Goal: Information Seeking & Learning: Learn about a topic

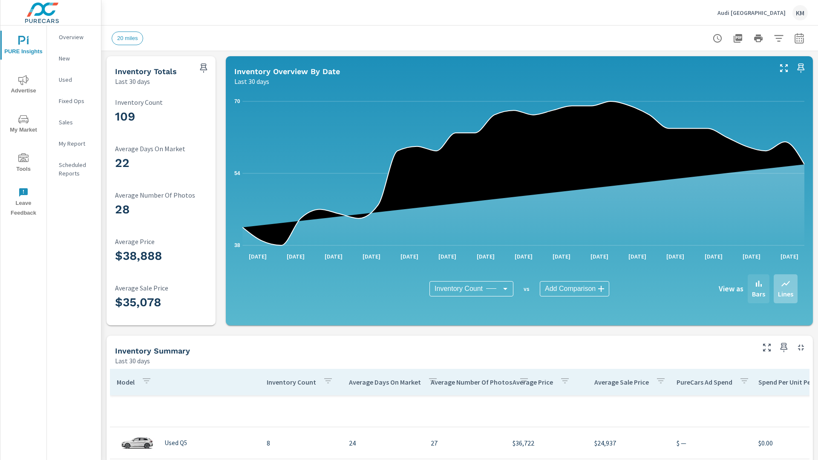
click at [758, 289] on p "Bars" at bounding box center [758, 294] width 13 height 10
click at [799, 38] on icon "button" at bounding box center [799, 39] width 6 height 3
select select "Last 30 days"
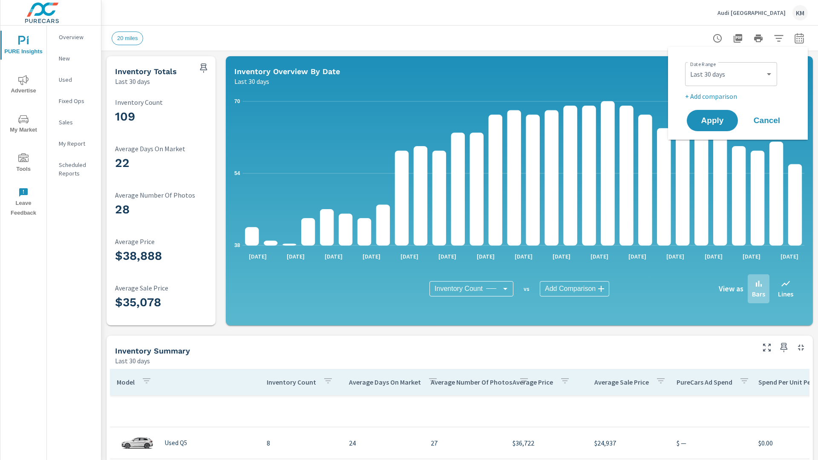
click at [738, 93] on p "+ Add comparison" at bounding box center [739, 96] width 109 height 10
select select "Previous period"
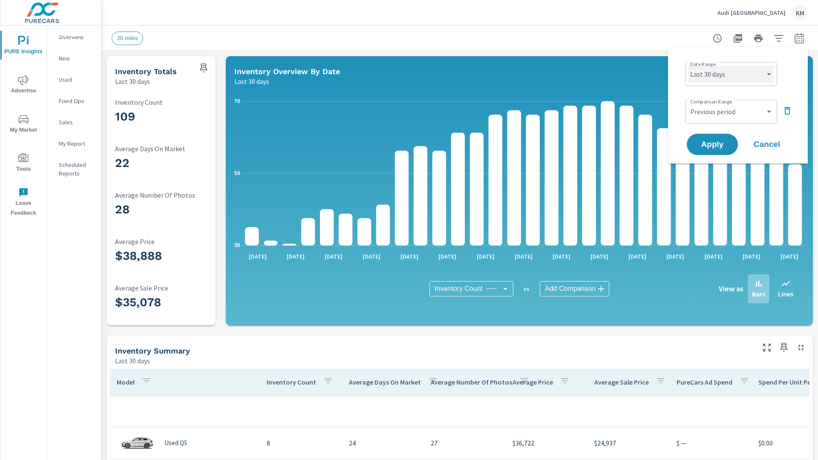
click at [731, 74] on select "Custom Yesterday Last week Last 7 days Last 14 days Last 30 days Last 45 days L…" at bounding box center [731, 74] width 85 height 17
click at [74, 58] on p "New" at bounding box center [76, 58] width 35 height 9
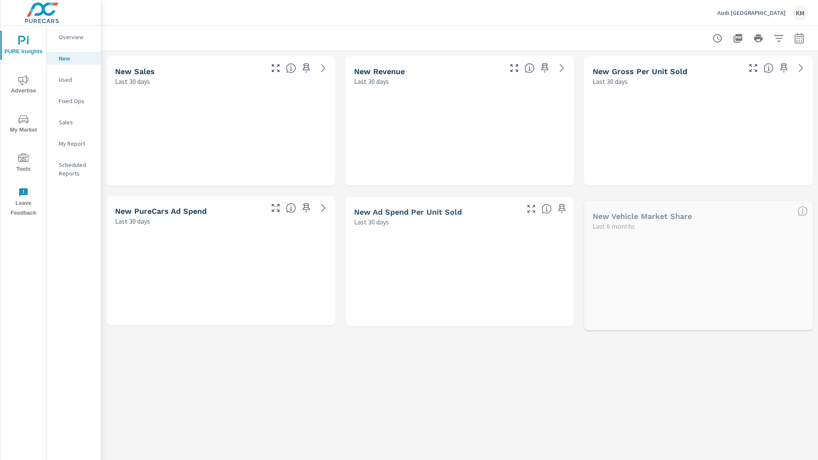
click at [74, 80] on p "Used" at bounding box center [76, 79] width 35 height 9
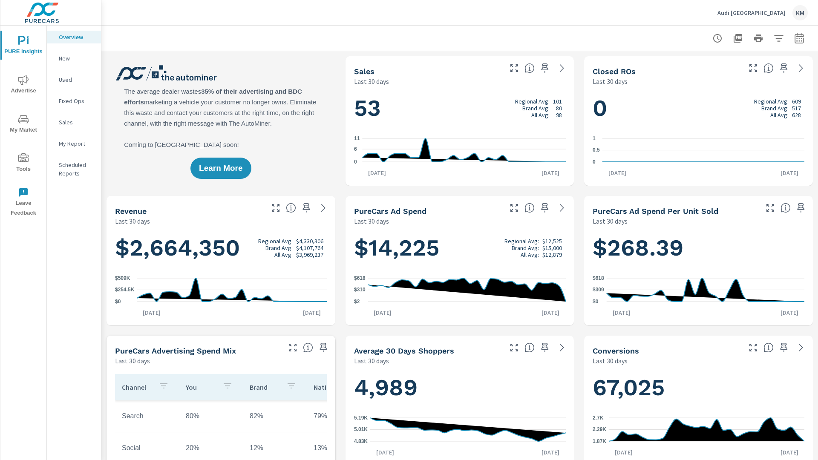
click at [74, 58] on p "New" at bounding box center [76, 58] width 35 height 9
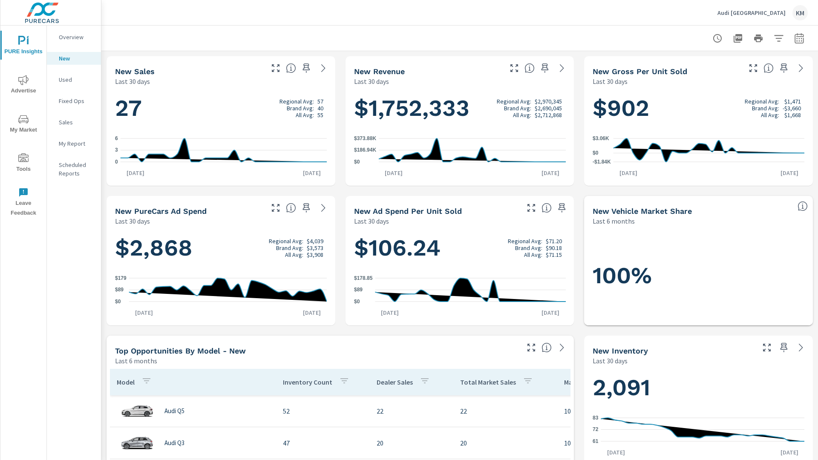
click at [74, 58] on p "New" at bounding box center [76, 58] width 35 height 9
click at [74, 80] on p "Used" at bounding box center [76, 79] width 35 height 9
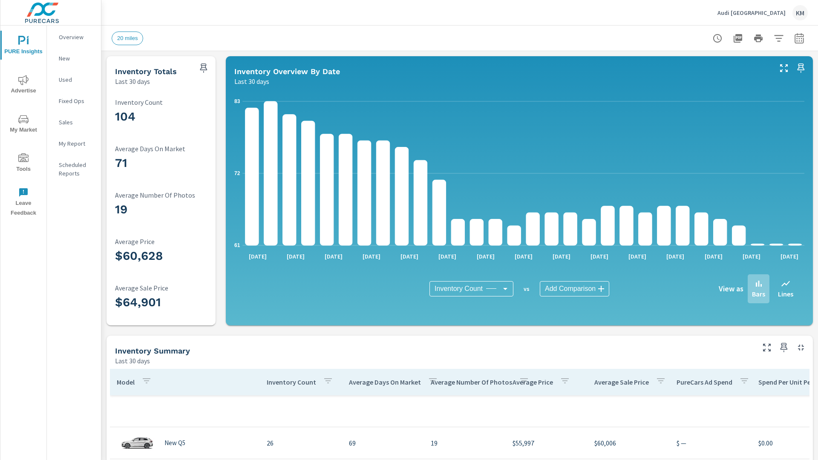
click at [758, 289] on p "Bars" at bounding box center [758, 294] width 13 height 10
click at [799, 38] on icon "button" at bounding box center [799, 39] width 6 height 3
select select "Last 30 days"
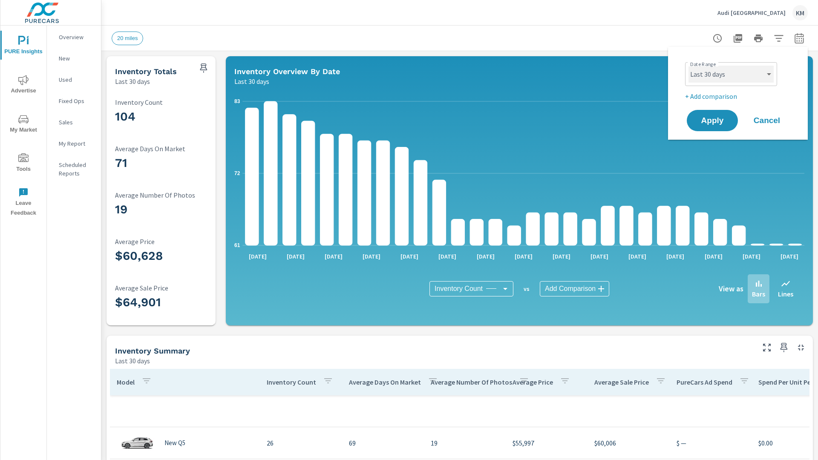
click at [731, 74] on select "Custom [DATE] Last week Last 7 days Last 14 days Last 30 days Last 45 days Last…" at bounding box center [731, 74] width 85 height 17
click at [712, 121] on span "Apply" at bounding box center [712, 121] width 35 height 8
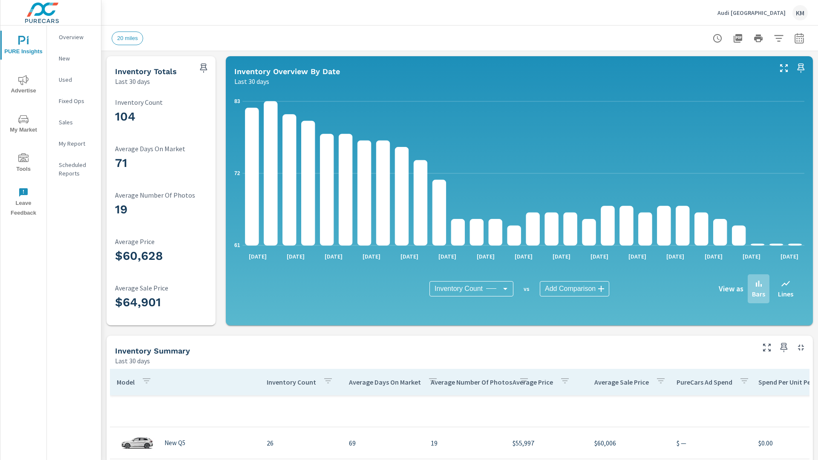
click at [74, 58] on p "New" at bounding box center [76, 58] width 35 height 9
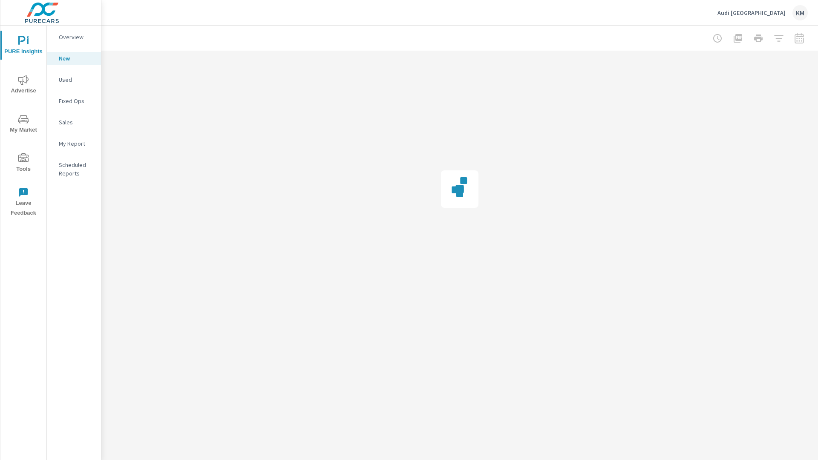
click at [74, 80] on p "Used" at bounding box center [76, 79] width 35 height 9
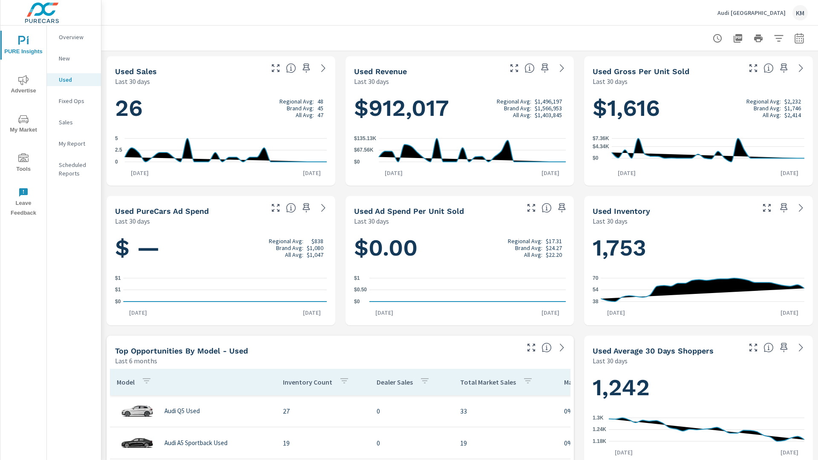
click at [74, 58] on p "New" at bounding box center [76, 58] width 35 height 9
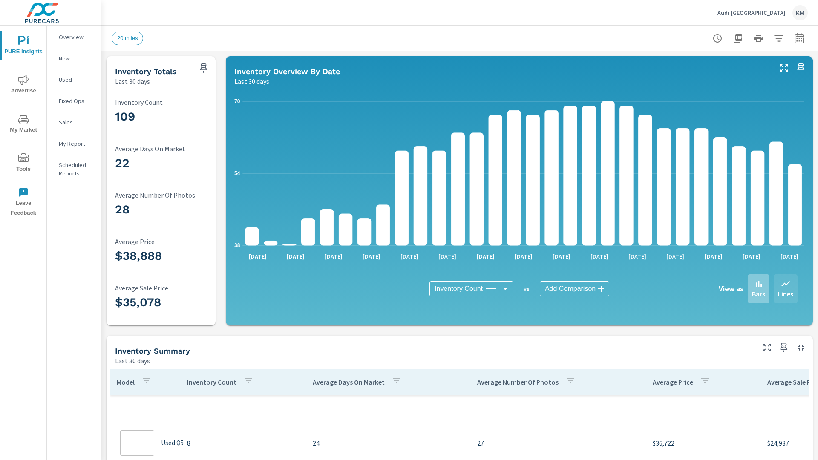
click at [786, 289] on p "Lines" at bounding box center [785, 294] width 15 height 10
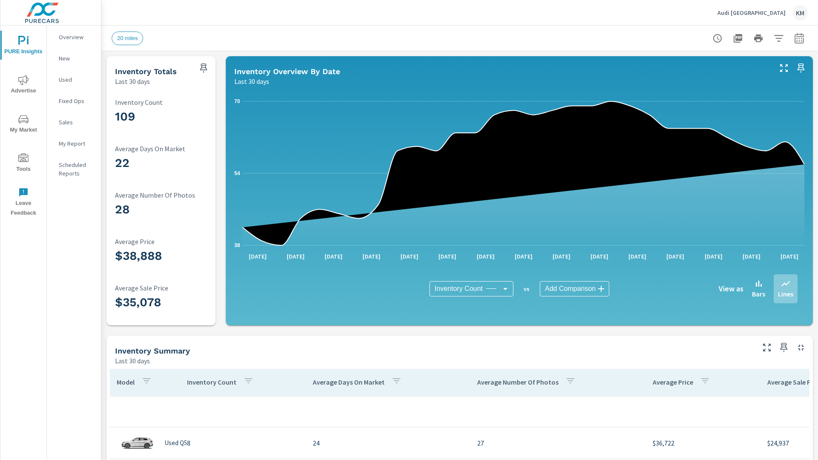
click at [799, 38] on icon "button" at bounding box center [799, 39] width 6 height 3
select select "Last 30 days"
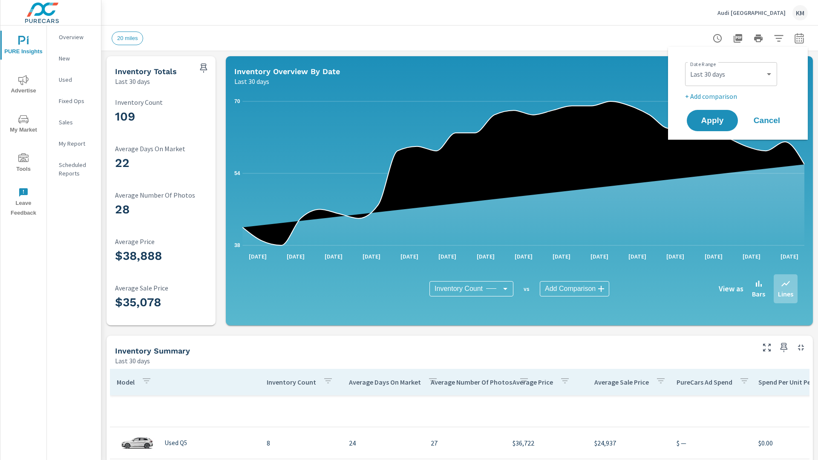
click at [738, 93] on p "+ Add comparison" at bounding box center [739, 96] width 109 height 10
select select "Previous period"
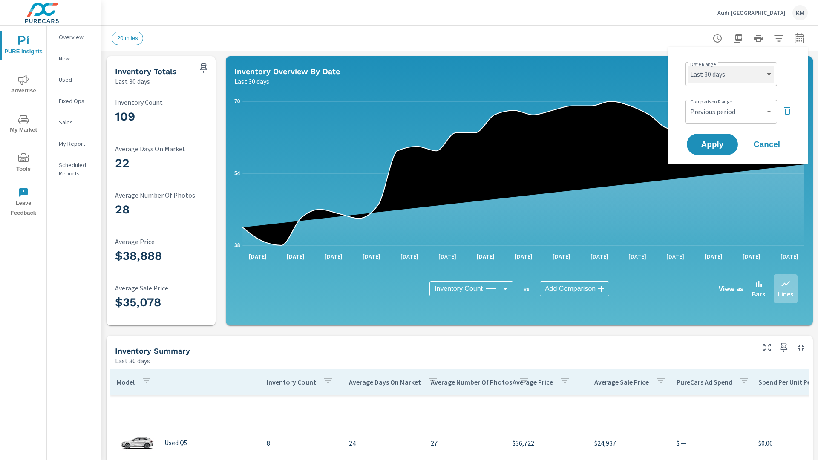
click at [731, 74] on select "Custom [DATE] Last week Last 7 days Last 14 days Last 30 days Last 45 days Last…" at bounding box center [731, 74] width 85 height 17
click at [74, 58] on p "New" at bounding box center [76, 58] width 35 height 9
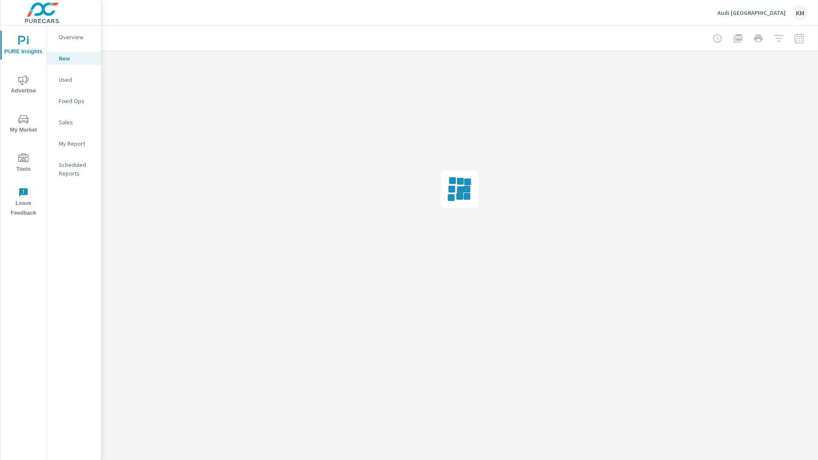
click at [74, 80] on p "Used" at bounding box center [76, 79] width 35 height 9
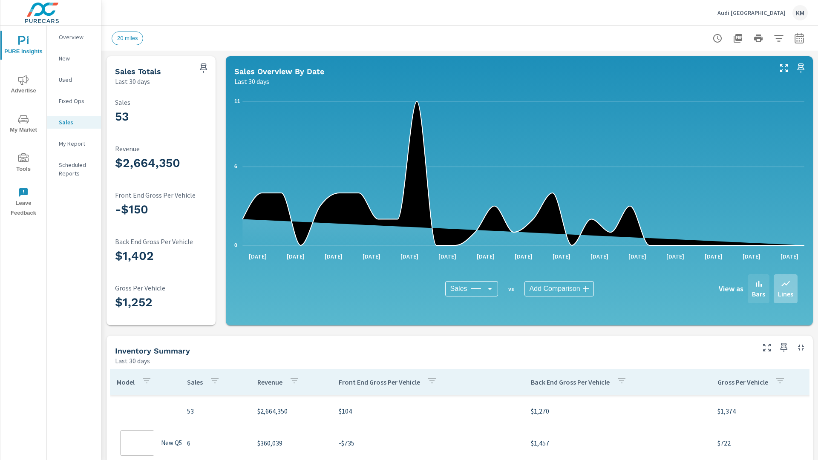
click at [758, 289] on p "Bars" at bounding box center [758, 294] width 13 height 10
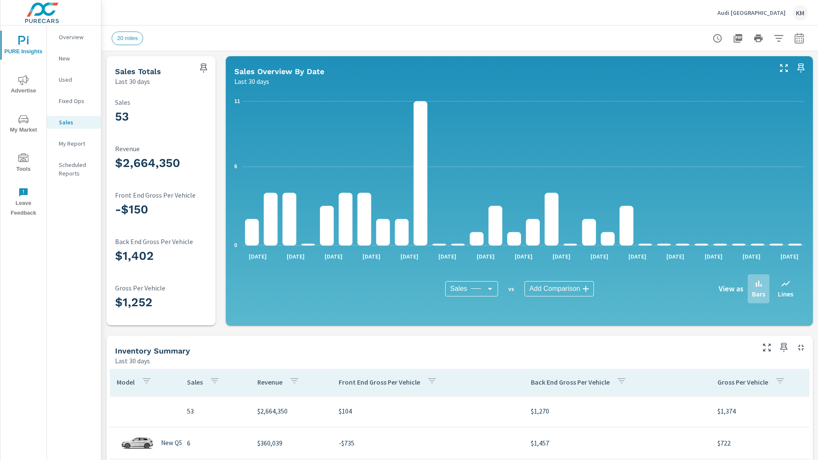
click at [799, 38] on icon "button" at bounding box center [799, 39] width 6 height 3
select select "Last 30 days"
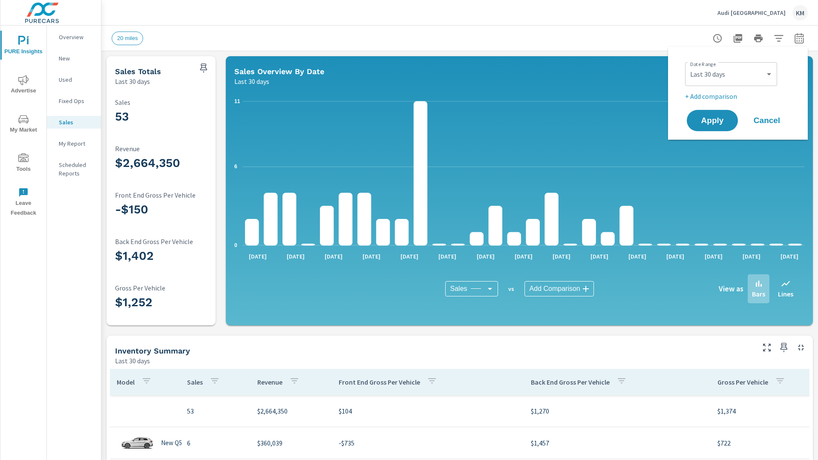
click at [738, 93] on p "+ Add comparison" at bounding box center [739, 96] width 109 height 10
select select "Previous period"
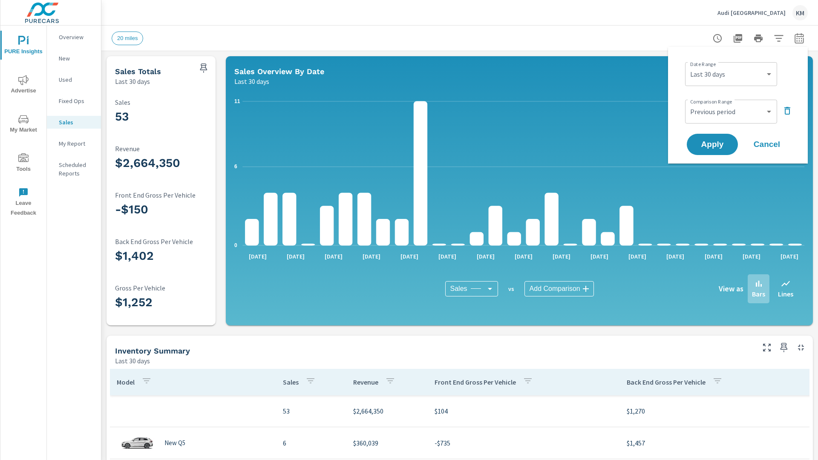
click at [779, 38] on icon "button" at bounding box center [778, 38] width 9 height 6
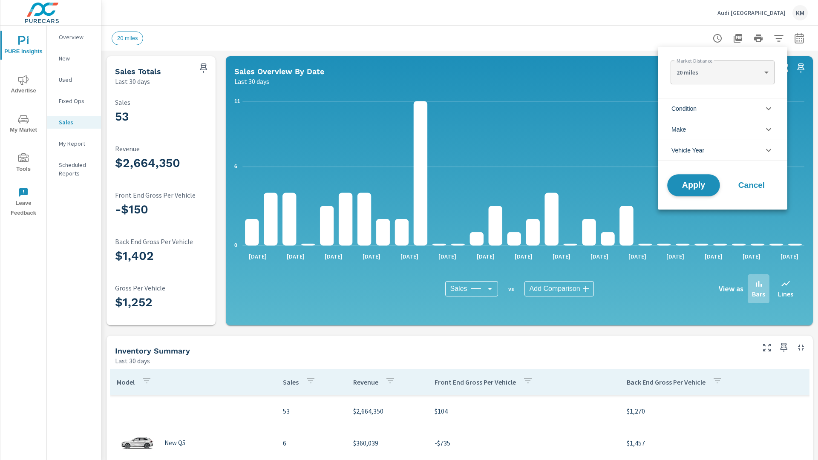
click at [694, 185] on span "Apply" at bounding box center [693, 186] width 35 height 8
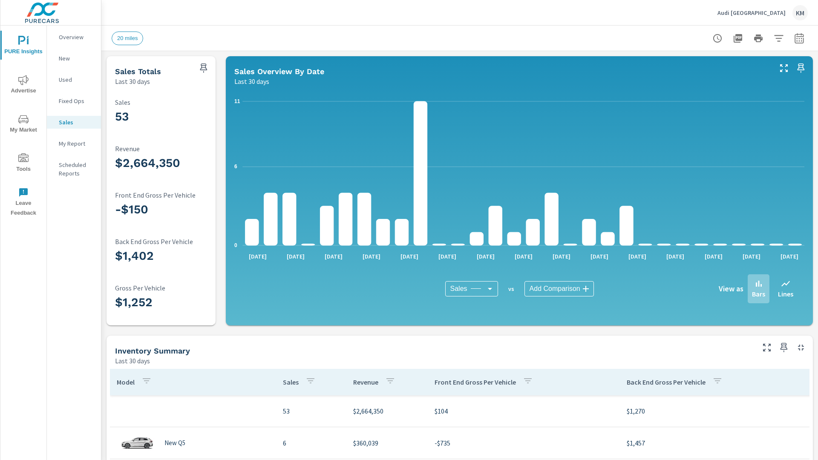
click at [799, 38] on icon "button" at bounding box center [799, 39] width 6 height 3
select select "Last 30 days"
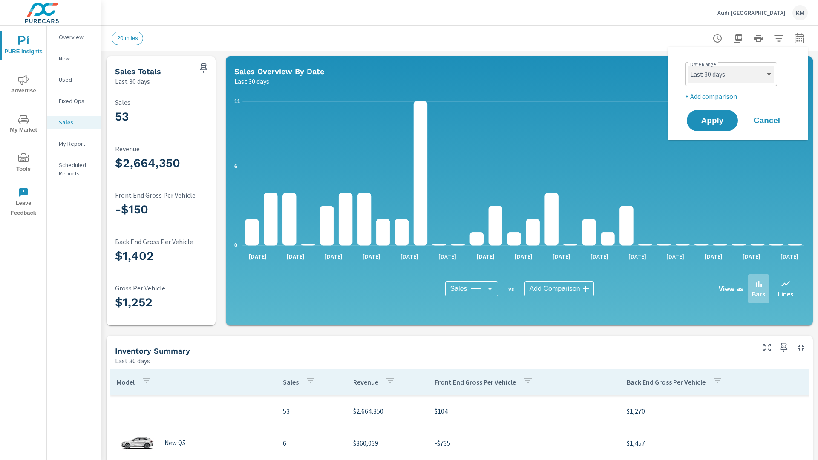
click at [731, 74] on select "Custom Yesterday Last week Last 7 days Last 14 days Last 30 days Last 45 days L…" at bounding box center [731, 74] width 85 height 17
click at [712, 121] on span "Apply" at bounding box center [712, 121] width 35 height 8
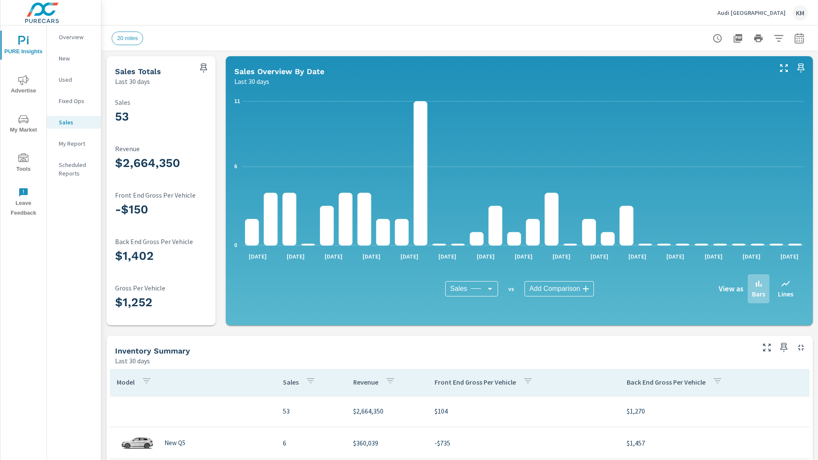
click at [779, 38] on icon "button" at bounding box center [778, 38] width 9 height 6
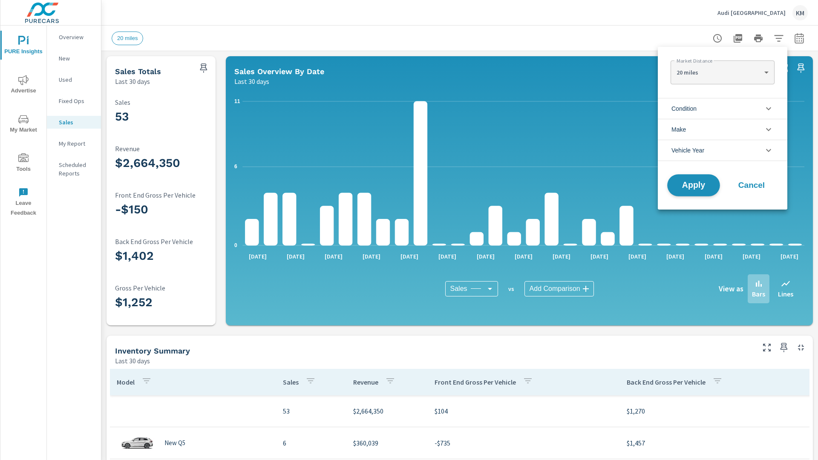
click at [694, 185] on span "Apply" at bounding box center [693, 186] width 35 height 8
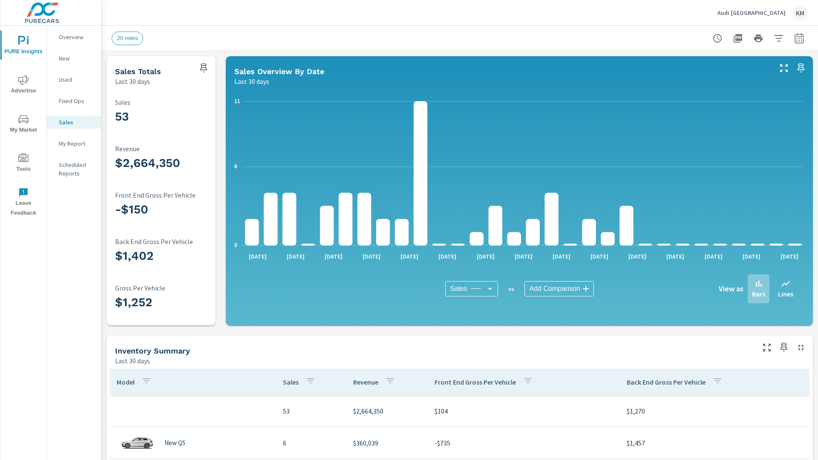
click at [799, 38] on icon "button" at bounding box center [799, 39] width 6 height 3
select select "Last 30 days"
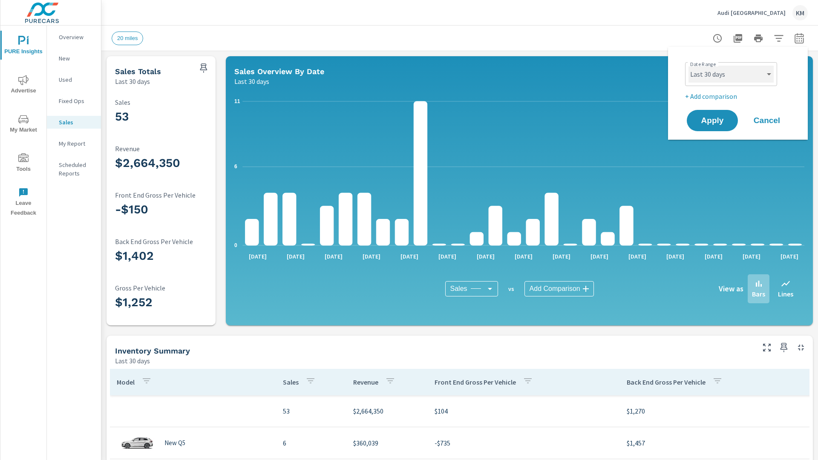
click at [731, 74] on select "Custom Yesterday Last week Last 7 days Last 14 days Last 30 days Last 45 days L…" at bounding box center [731, 74] width 85 height 17
click at [712, 121] on span "Apply" at bounding box center [712, 121] width 35 height 8
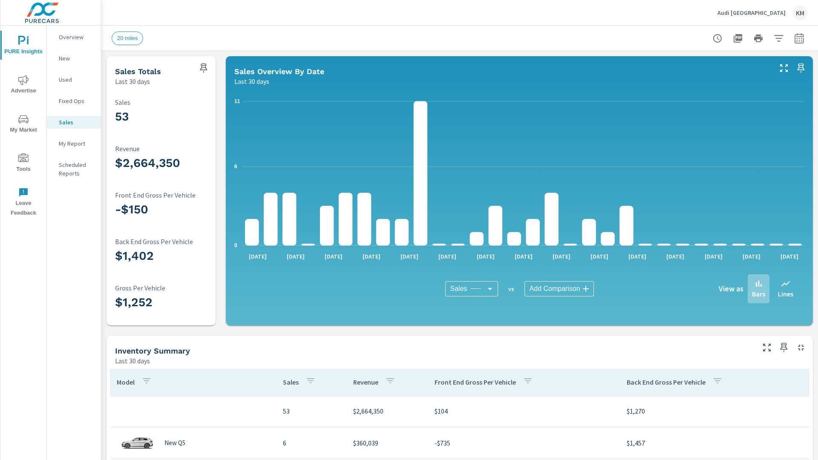
click at [74, 58] on p "New" at bounding box center [76, 58] width 35 height 9
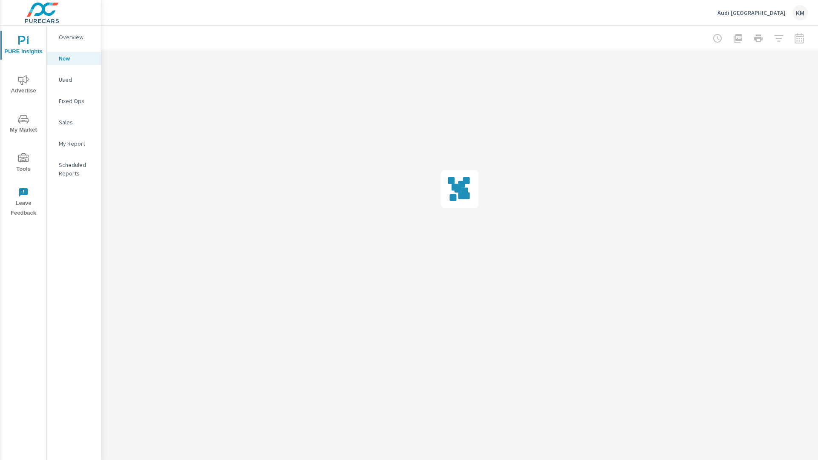
click at [74, 80] on p "Used" at bounding box center [76, 79] width 35 height 9
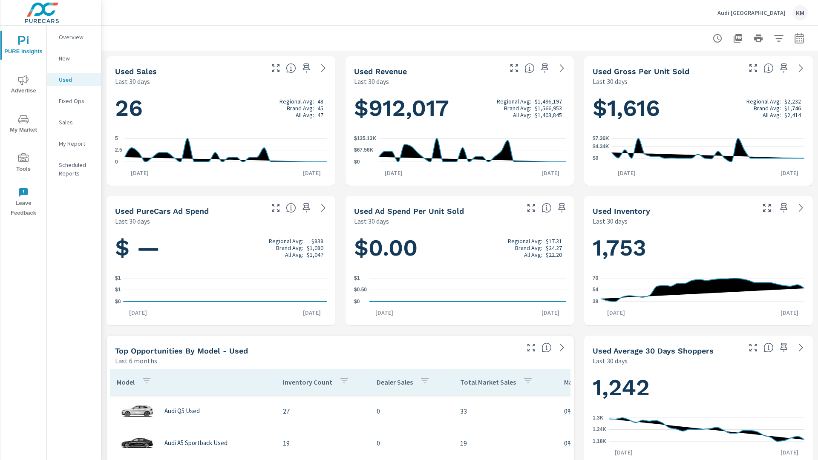
click at [74, 58] on p "New" at bounding box center [76, 58] width 35 height 9
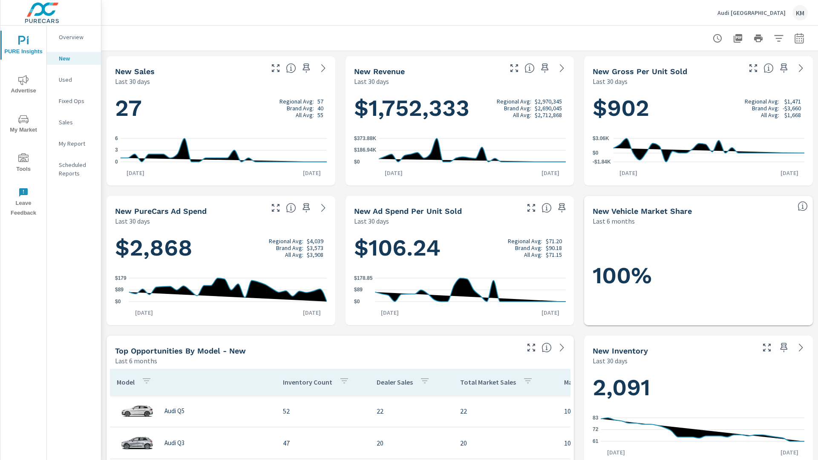
click at [74, 58] on p "New" at bounding box center [76, 58] width 35 height 9
click at [74, 80] on p "Used" at bounding box center [76, 79] width 35 height 9
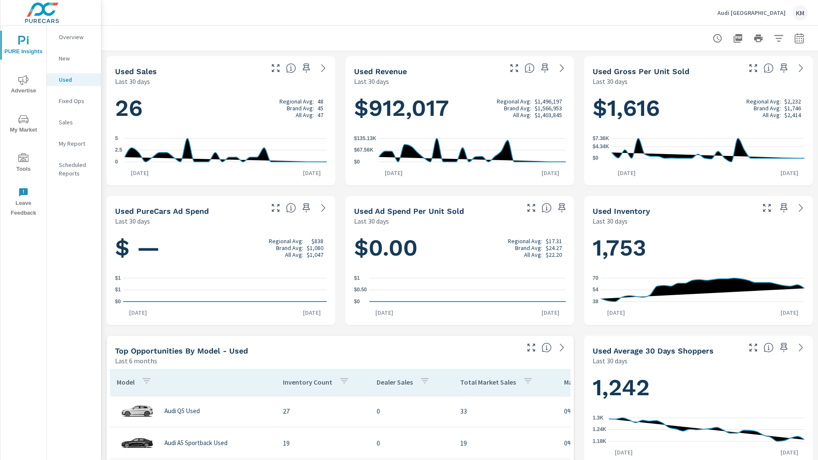
click at [74, 58] on p "New" at bounding box center [76, 58] width 35 height 9
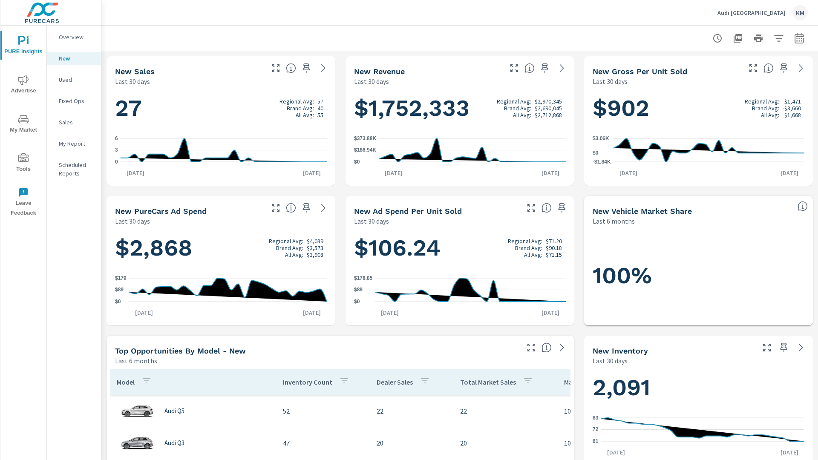
click at [74, 58] on p "New" at bounding box center [76, 58] width 35 height 9
click at [74, 80] on p "Used" at bounding box center [76, 79] width 35 height 9
